Goal: Navigation & Orientation: Find specific page/section

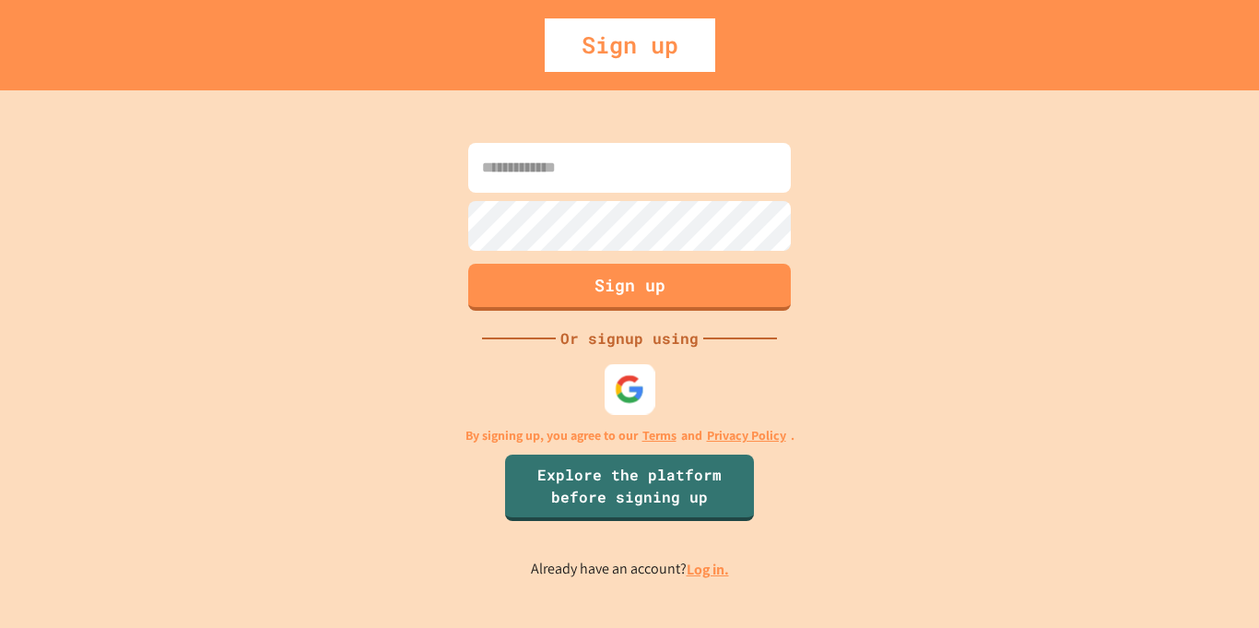
click at [628, 381] on img at bounding box center [630, 388] width 30 height 30
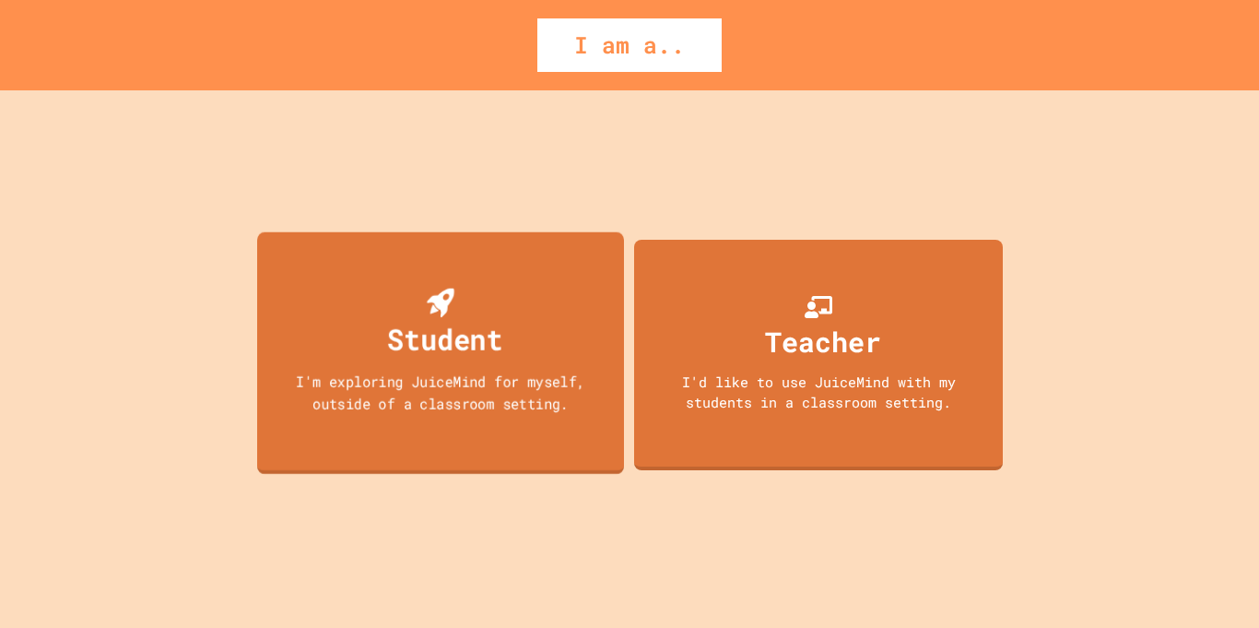
click at [445, 374] on div "I'm exploring JuiceMind for myself, outside of a classroom setting." at bounding box center [441, 391] width 330 height 43
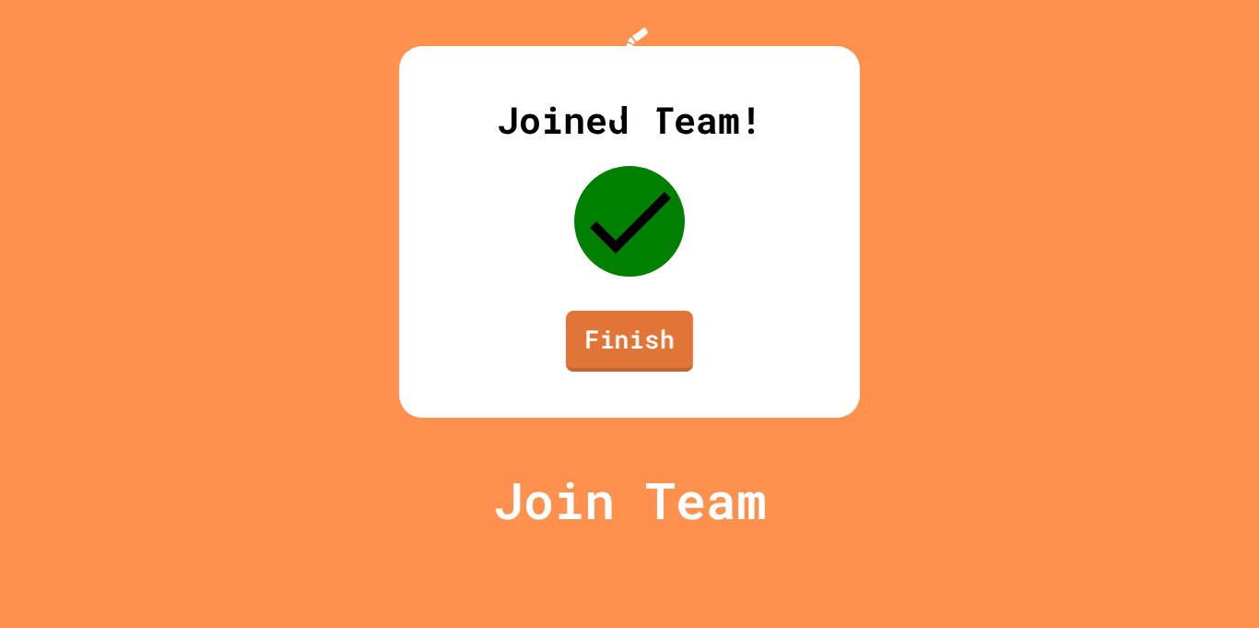
click at [654, 372] on link "Finish" at bounding box center [629, 341] width 127 height 61
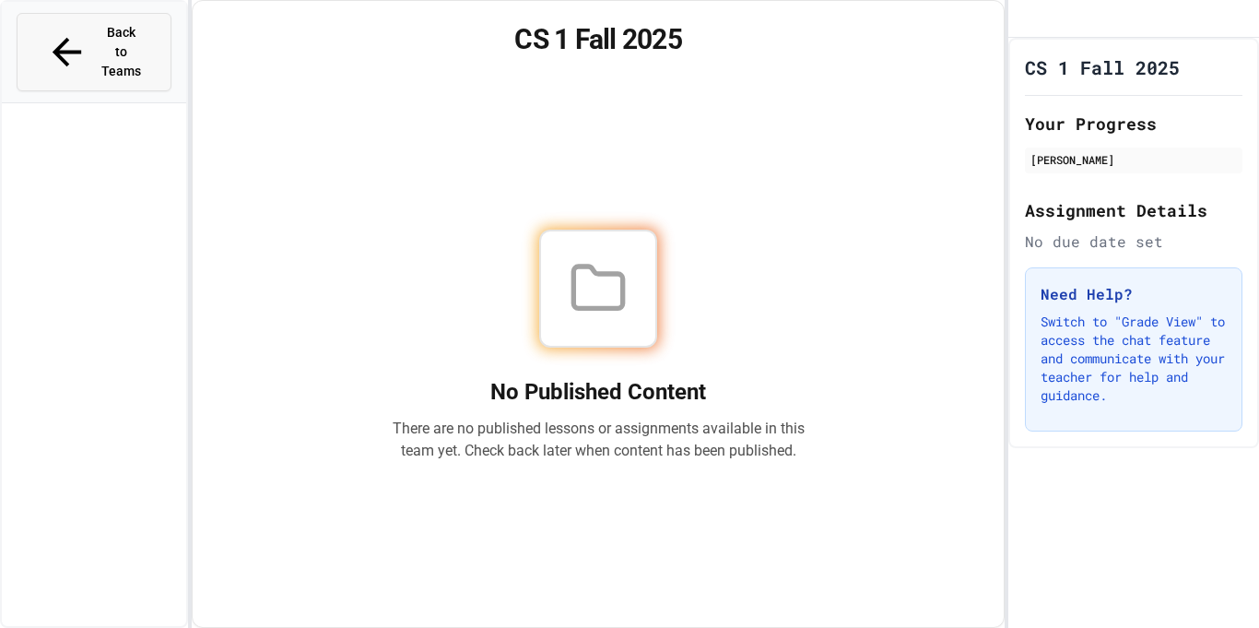
click at [123, 29] on span "Back to Teams" at bounding box center [121, 52] width 43 height 58
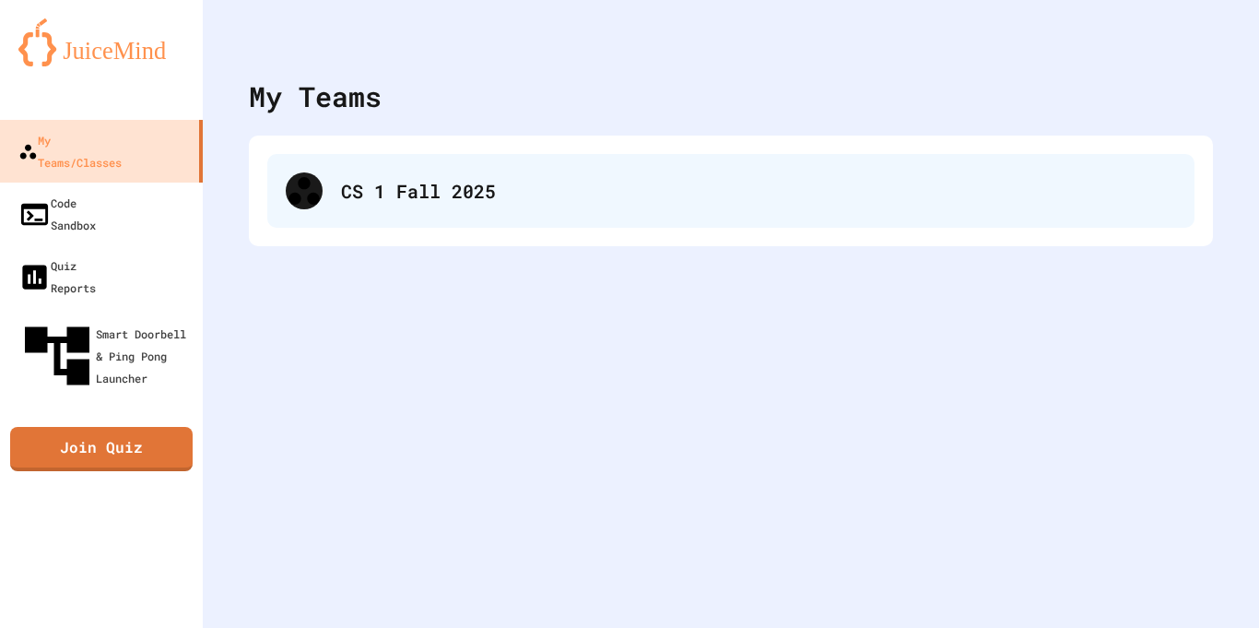
click at [427, 178] on div "CS 1 Fall 2025" at bounding box center [758, 191] width 835 height 28
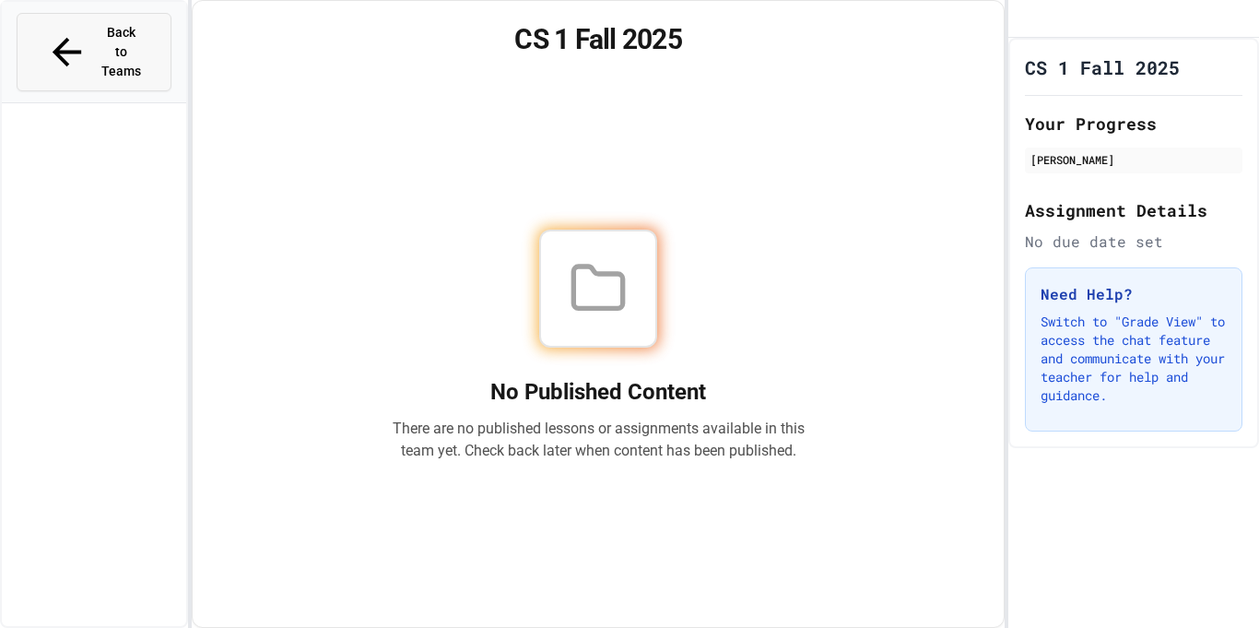
click at [130, 37] on span "Back to Teams" at bounding box center [121, 52] width 43 height 58
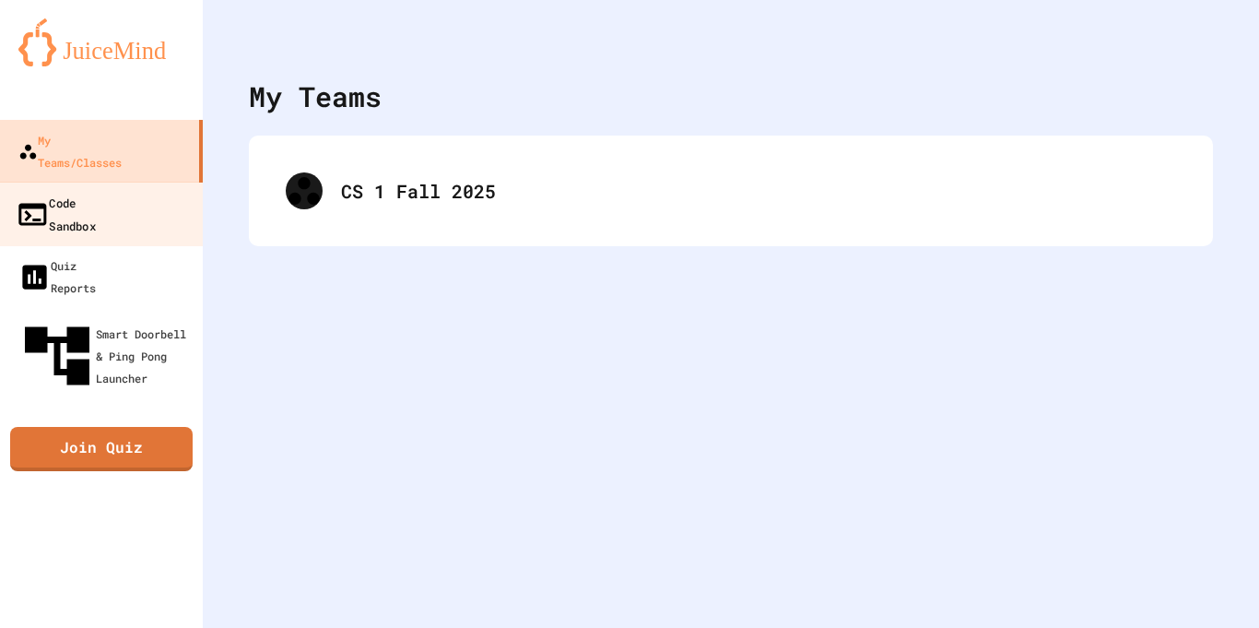
click at [96, 191] on div "Code Sandbox" at bounding box center [56, 213] width 80 height 45
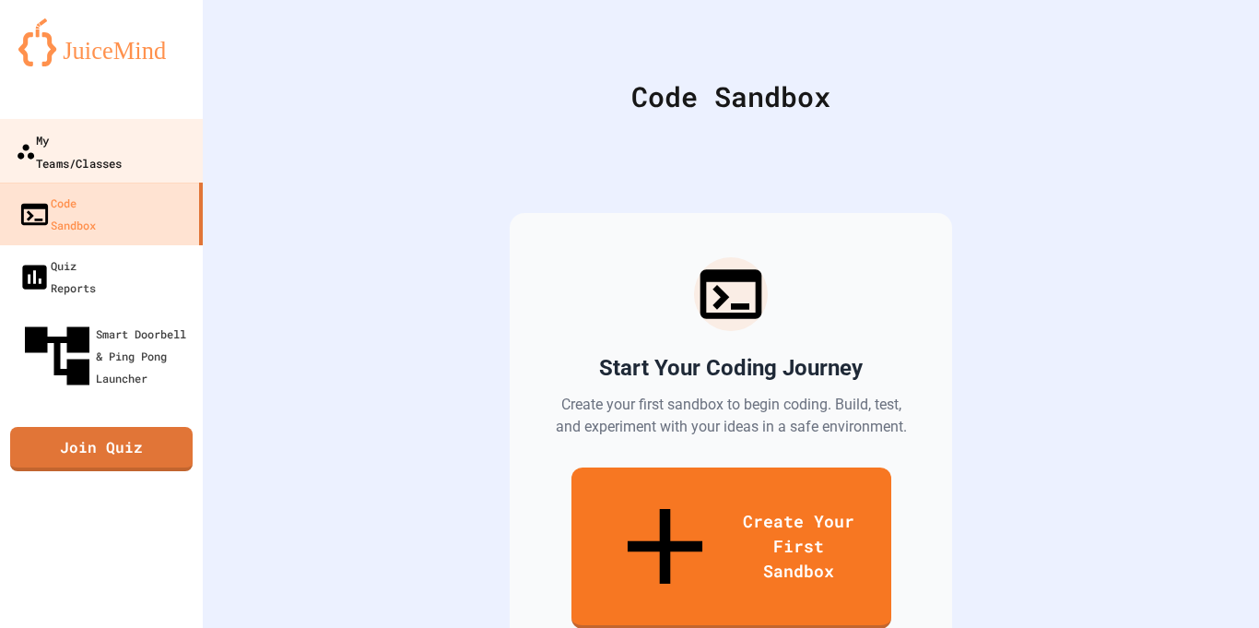
click at [118, 144] on div "My Teams/Classes" at bounding box center [69, 150] width 106 height 45
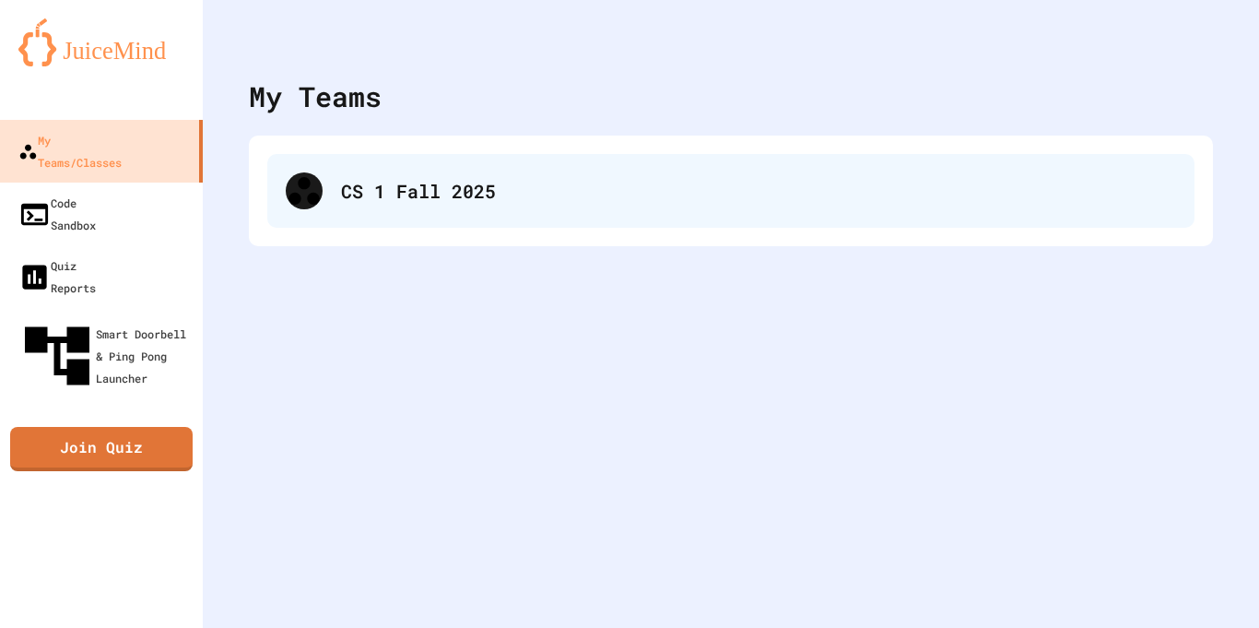
click at [314, 182] on icon at bounding box center [304, 190] width 37 height 37
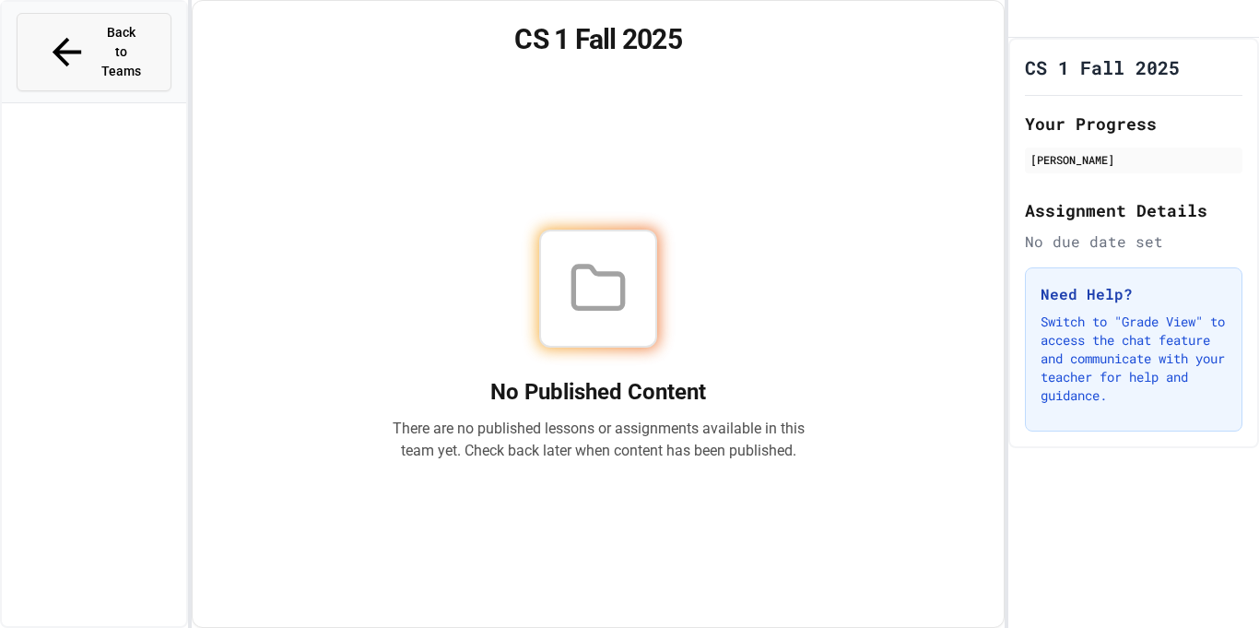
click at [104, 36] on span "Back to Teams" at bounding box center [121, 52] width 43 height 58
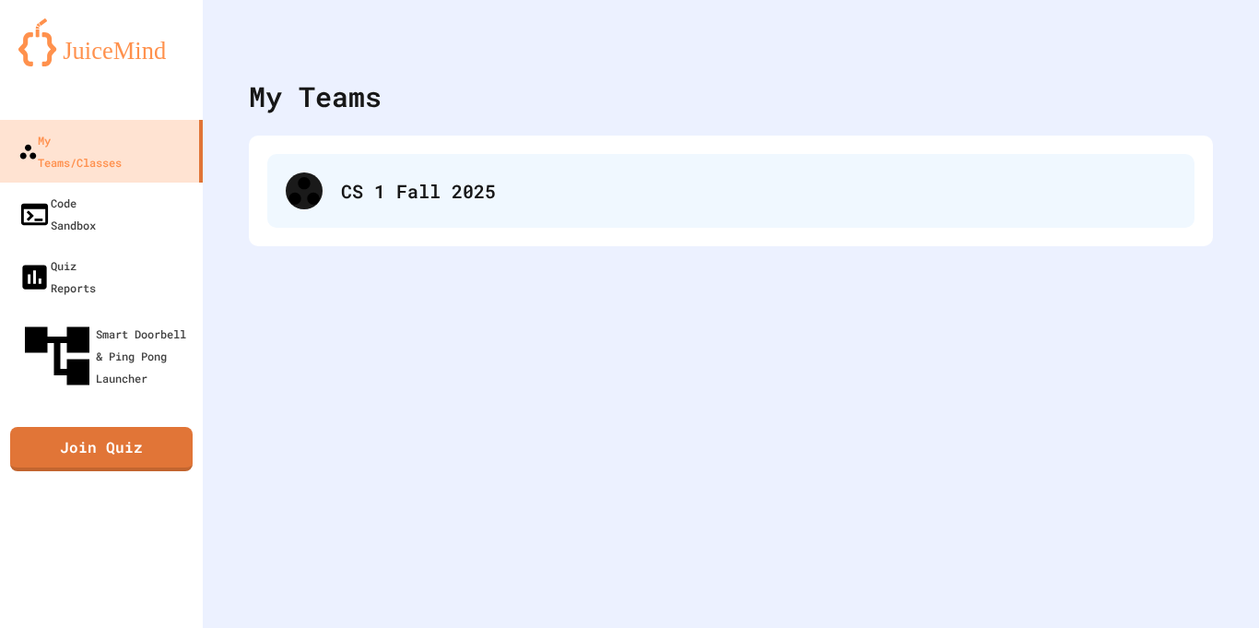
click at [352, 198] on div "CS 1 Fall 2025" at bounding box center [758, 191] width 835 height 28
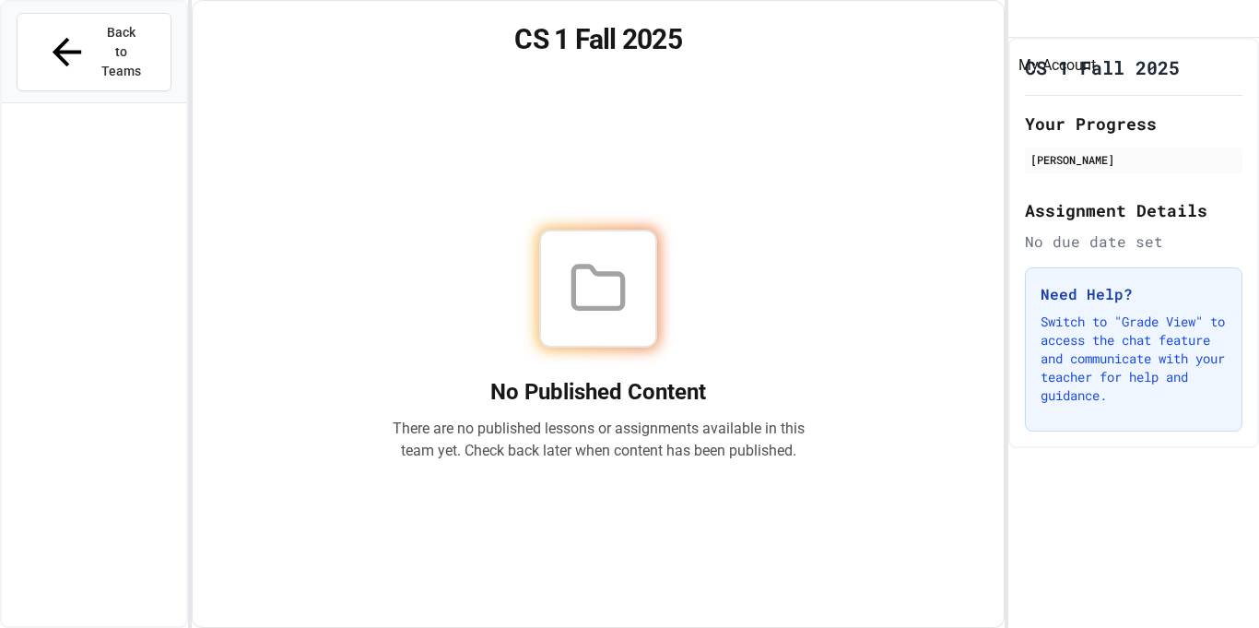
click at [1023, 19] on div "My Account" at bounding box center [1023, 19] width 0 height 0
click at [597, 627] on div at bounding box center [629, 628] width 1259 height 0
click at [100, 26] on span "Back to Teams" at bounding box center [121, 52] width 43 height 58
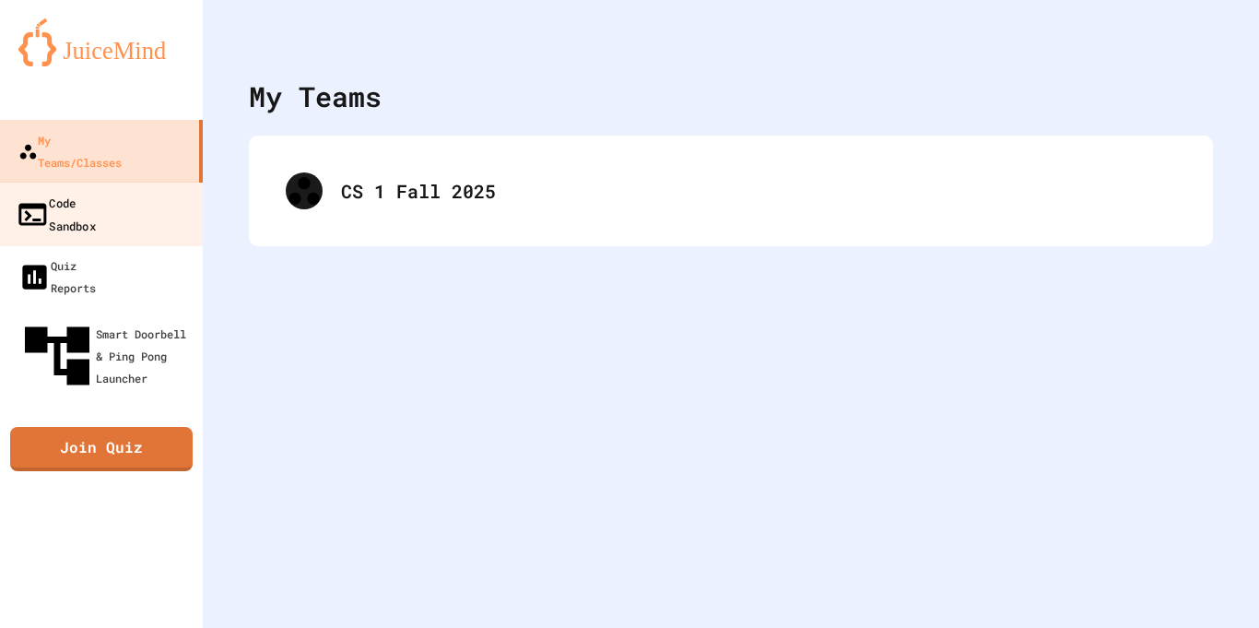
click at [152, 189] on link "Code Sandbox" at bounding box center [101, 214] width 209 height 65
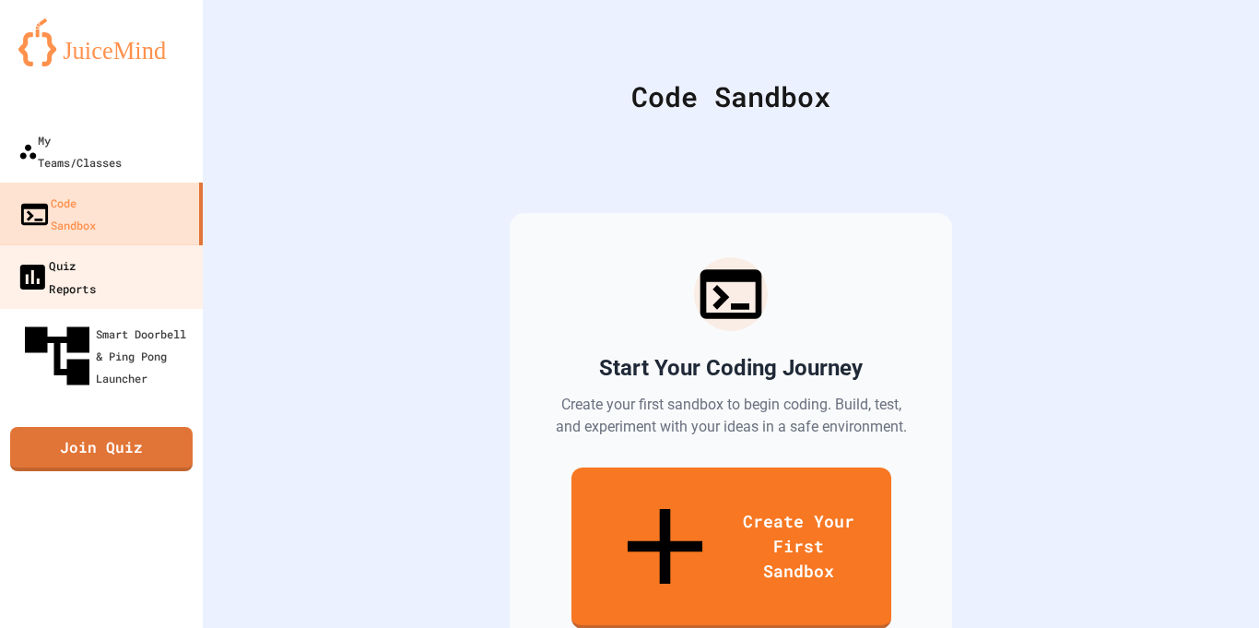
click at [157, 244] on link "Quiz Reports" at bounding box center [101, 276] width 209 height 65
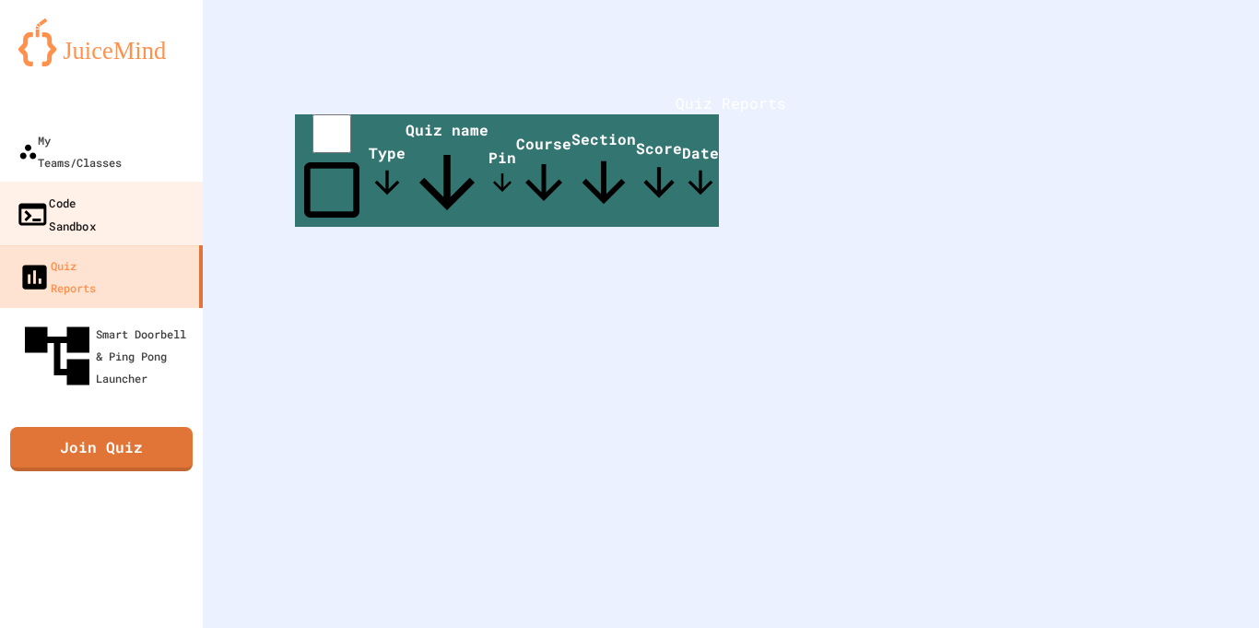
click at [165, 182] on link "Code Sandbox" at bounding box center [101, 214] width 209 height 65
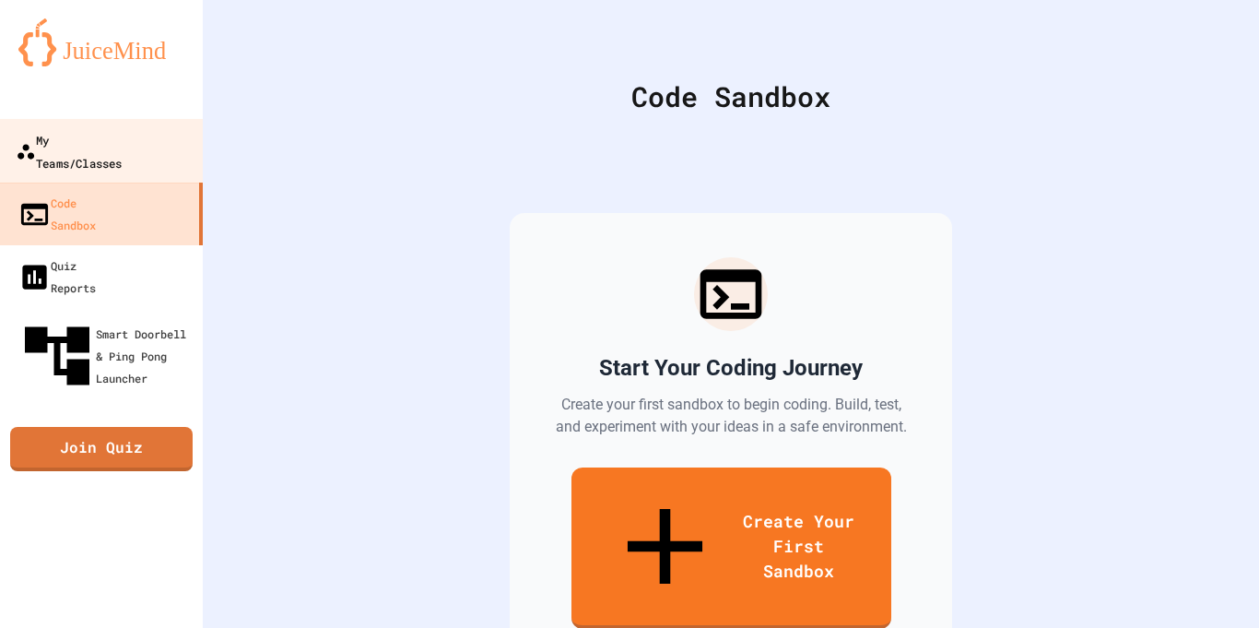
click at [117, 141] on div "My Teams/Classes" at bounding box center [69, 150] width 106 height 45
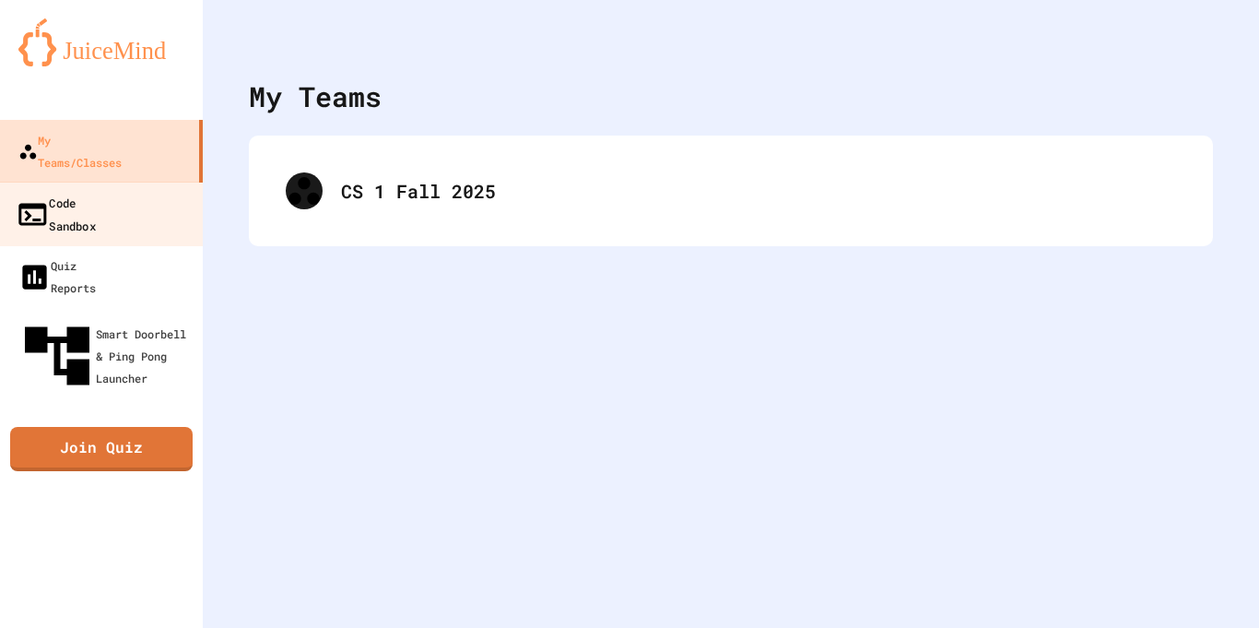
click at [163, 188] on link "Code Sandbox" at bounding box center [101, 214] width 209 height 65
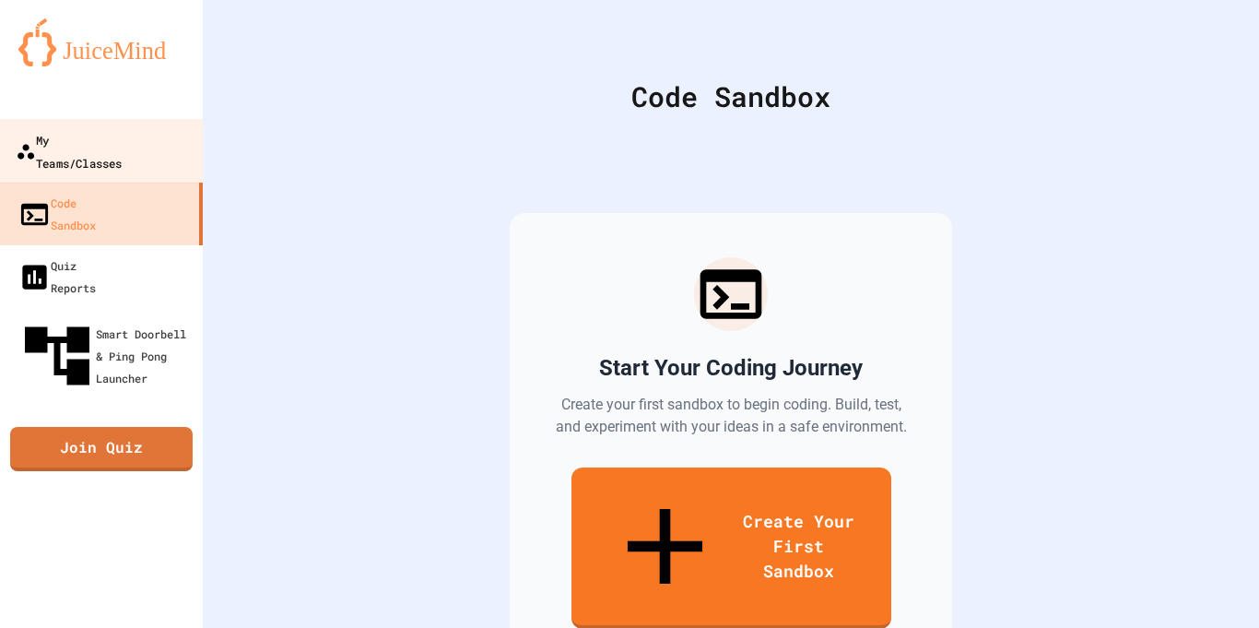
click at [122, 146] on div "My Teams/Classes" at bounding box center [69, 150] width 106 height 45
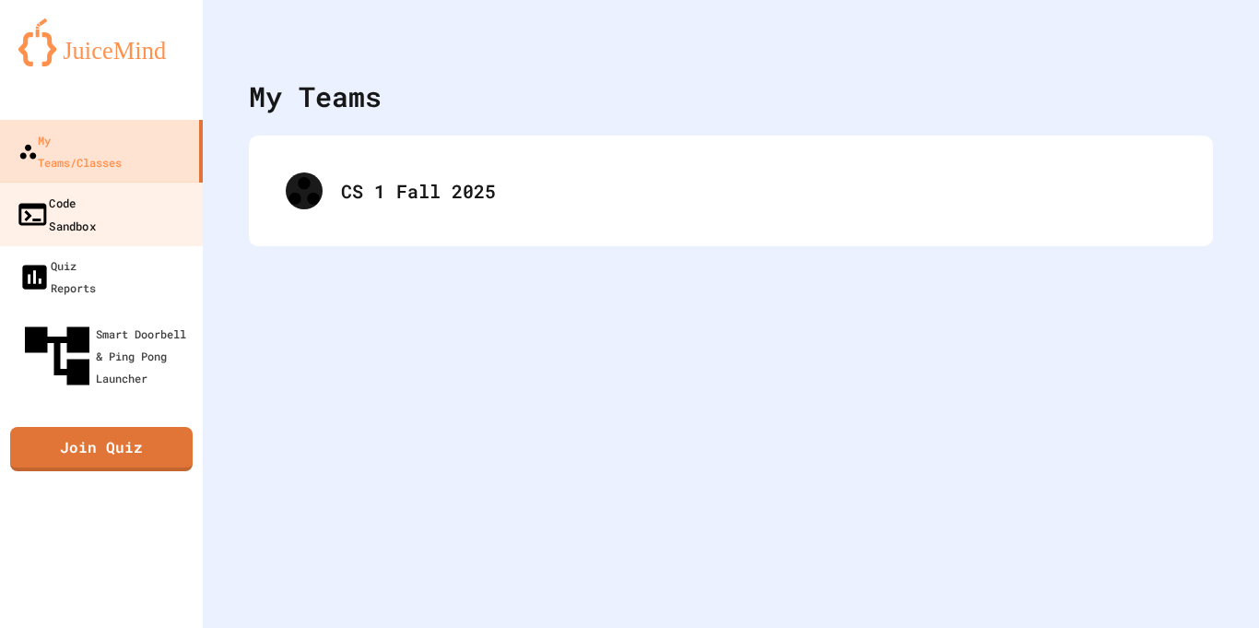
click at [133, 188] on link "Code Sandbox" at bounding box center [101, 214] width 209 height 65
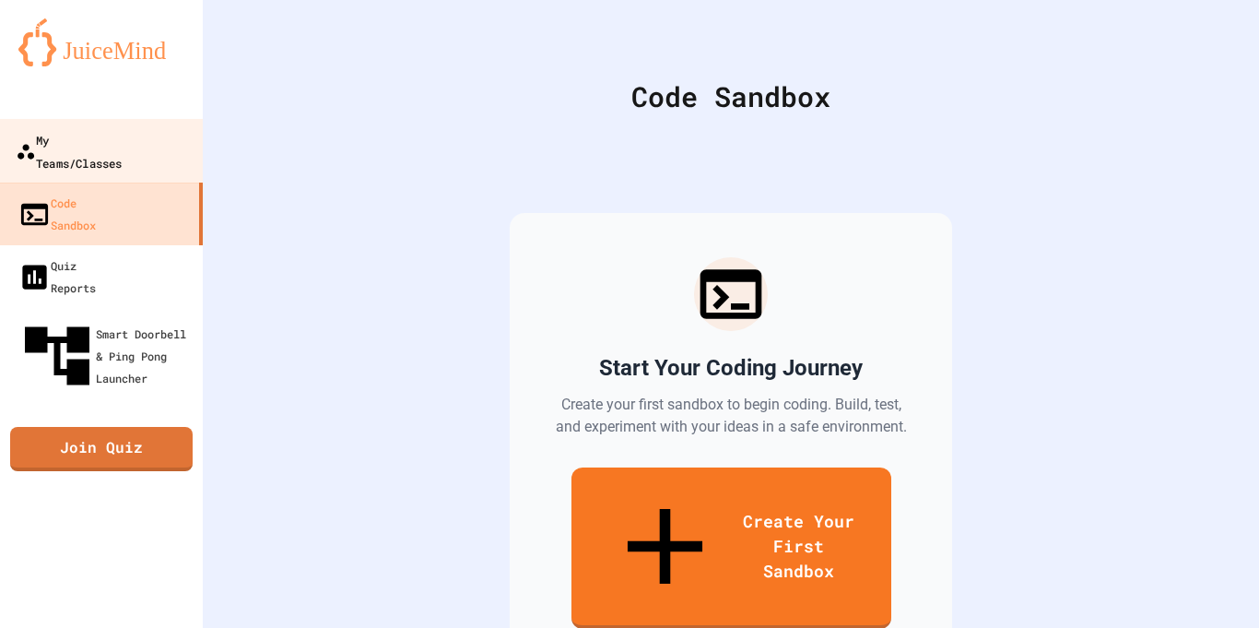
click at [118, 128] on div "My Teams/Classes" at bounding box center [69, 150] width 106 height 45
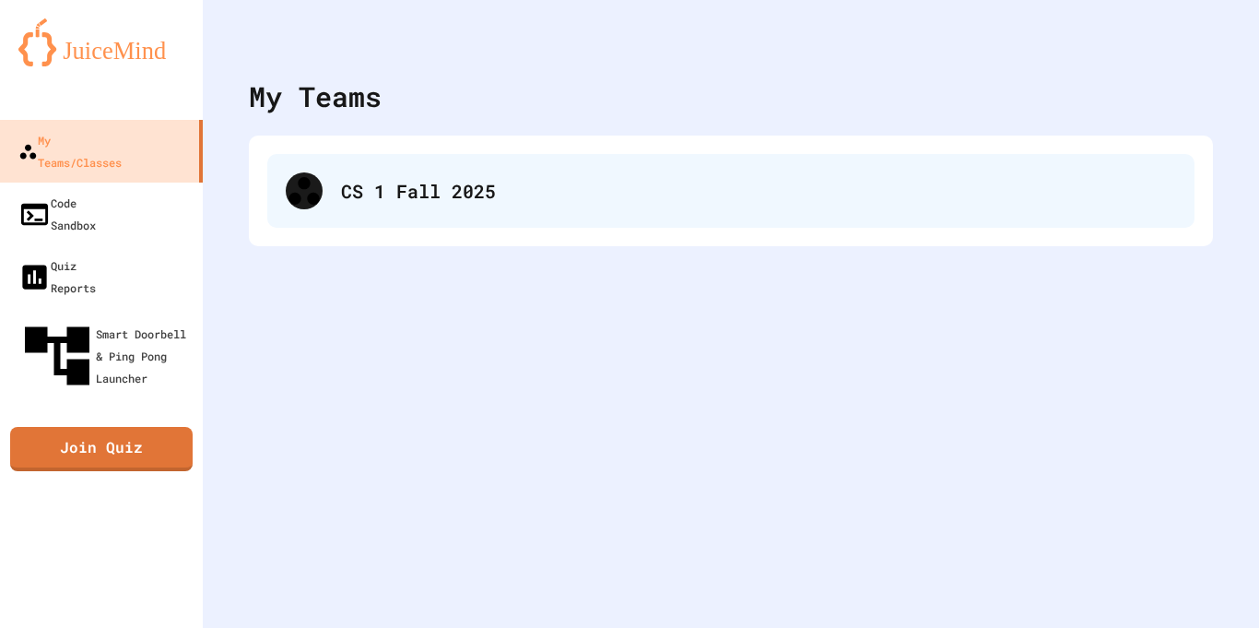
click at [357, 173] on div "CS 1 Fall 2025" at bounding box center [730, 191] width 927 height 74
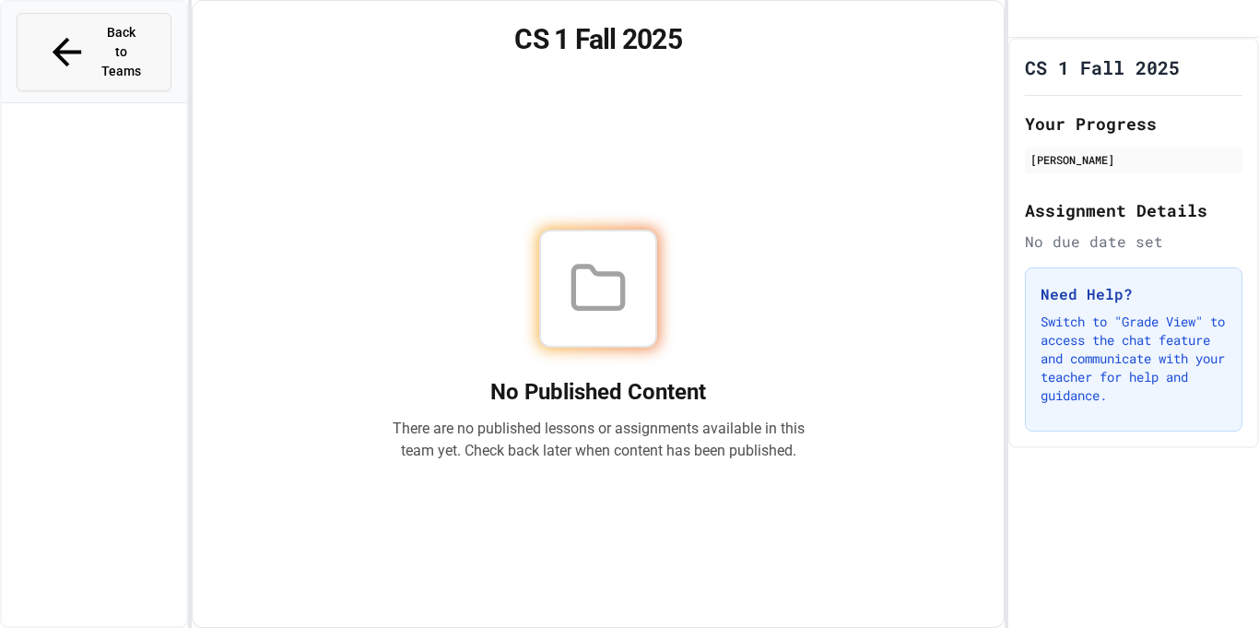
click at [100, 36] on span "Back to Teams" at bounding box center [121, 52] width 43 height 58
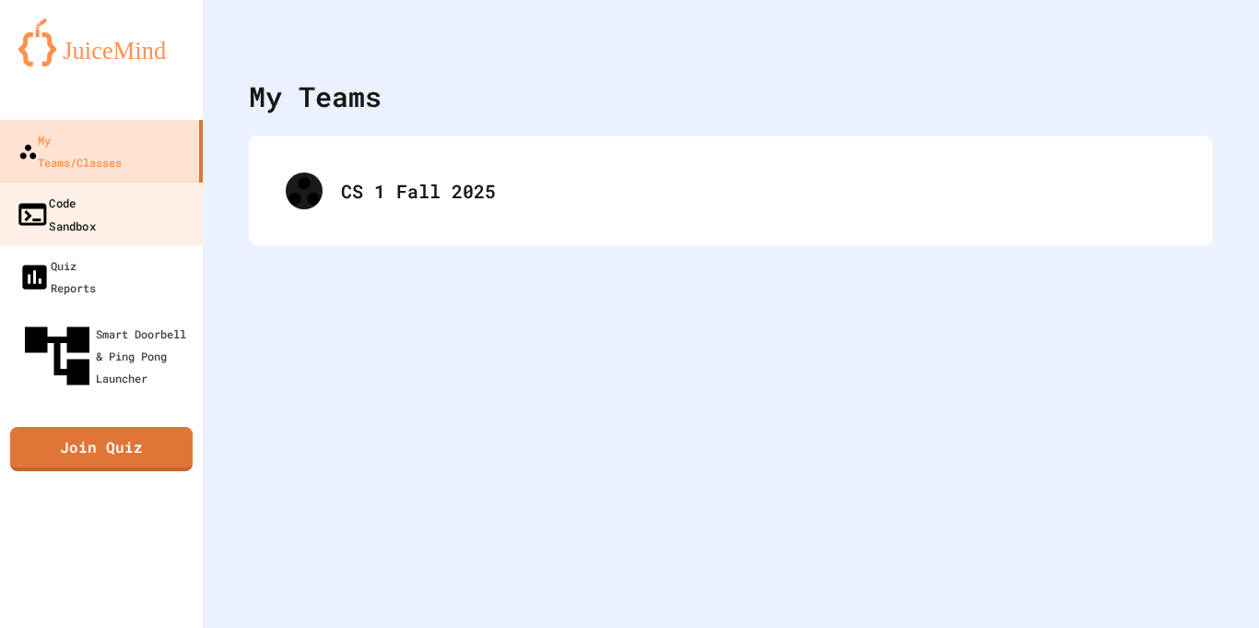
click at [146, 182] on link "Code Sandbox" at bounding box center [101, 214] width 209 height 65
